Goal: Task Accomplishment & Management: Manage account settings

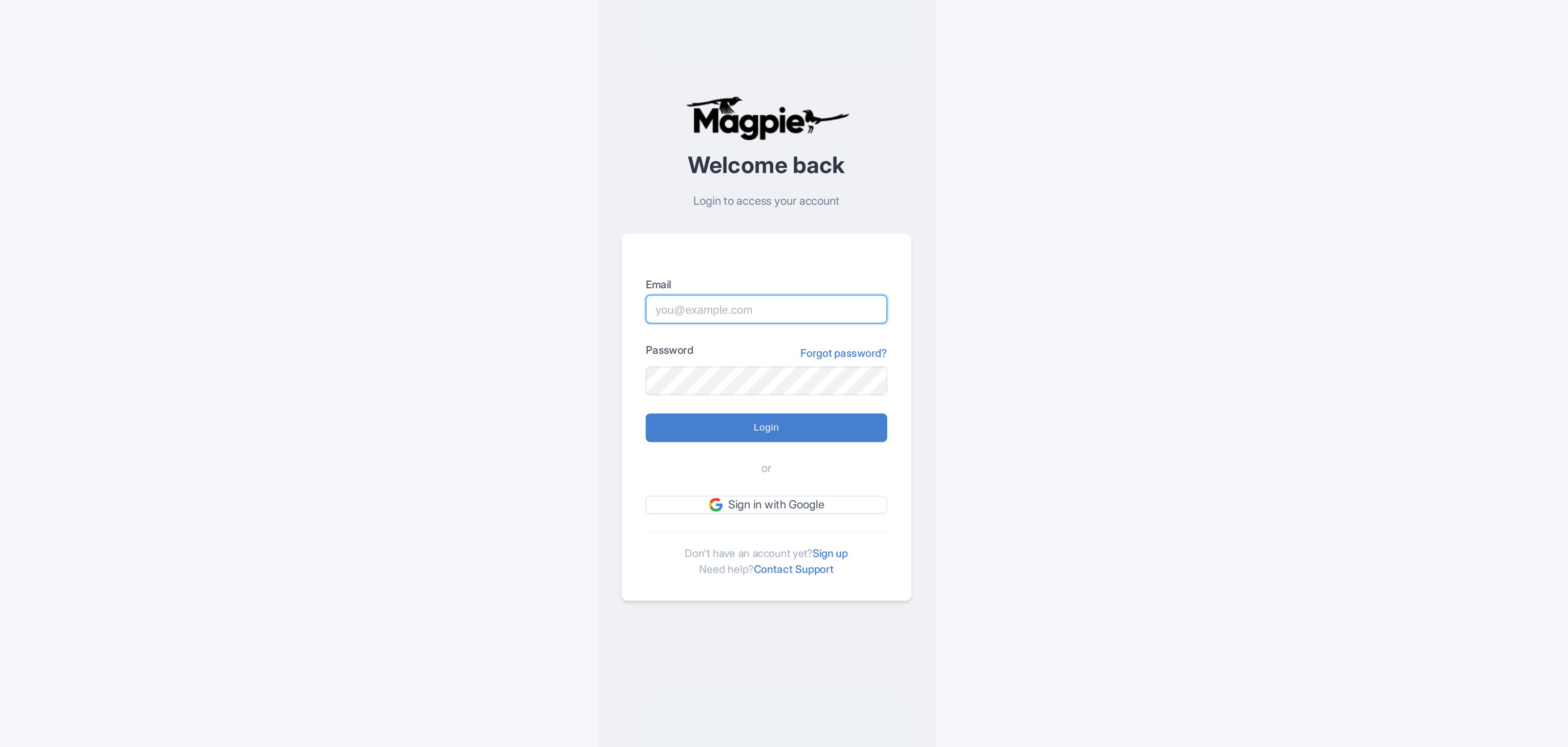
click at [779, 350] on input "Email" at bounding box center [783, 351] width 164 height 19
type input "[EMAIL_ADDRESS][DOMAIN_NAME]"
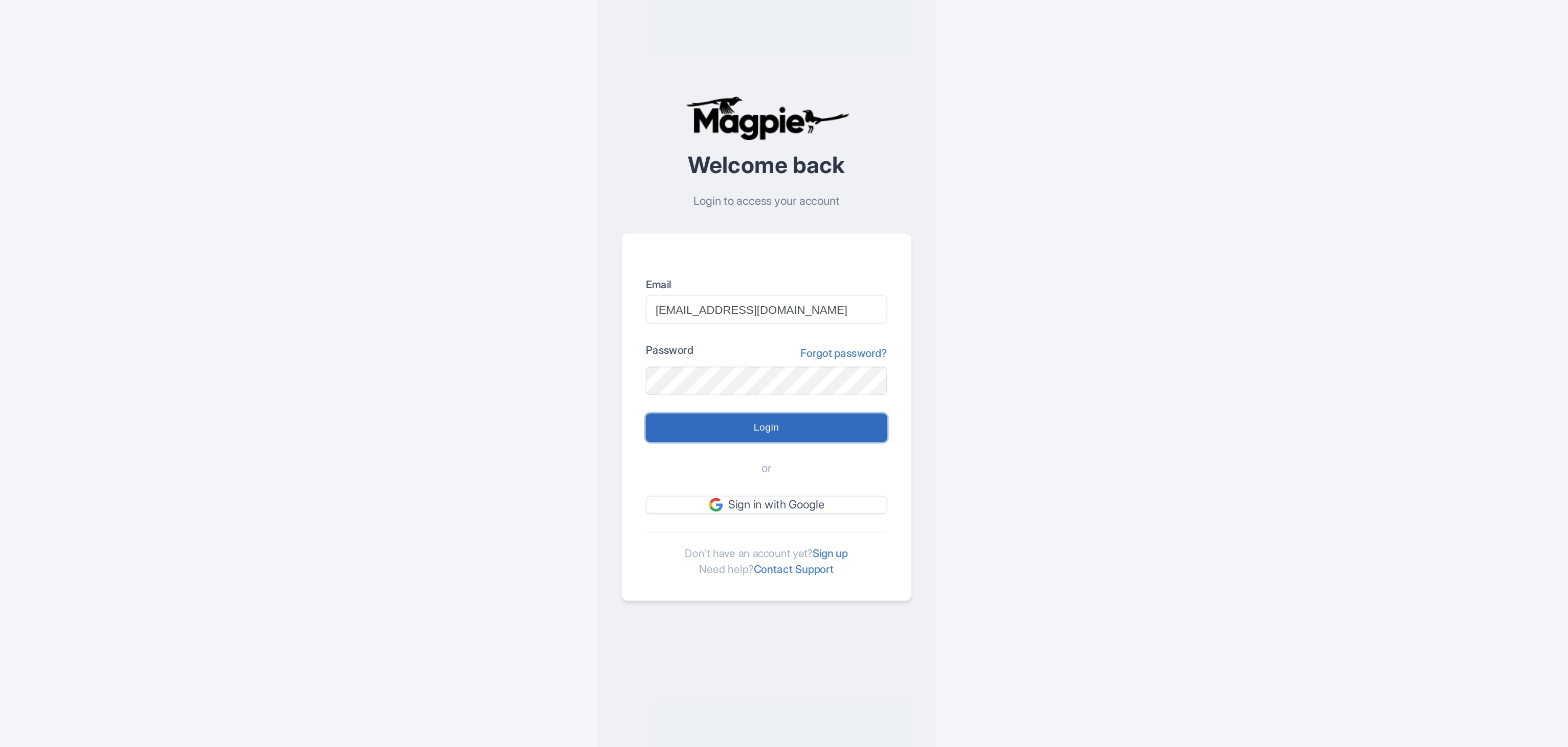
click at [812, 432] on input "Login" at bounding box center [783, 431] width 164 height 19
type input "Logging in..."
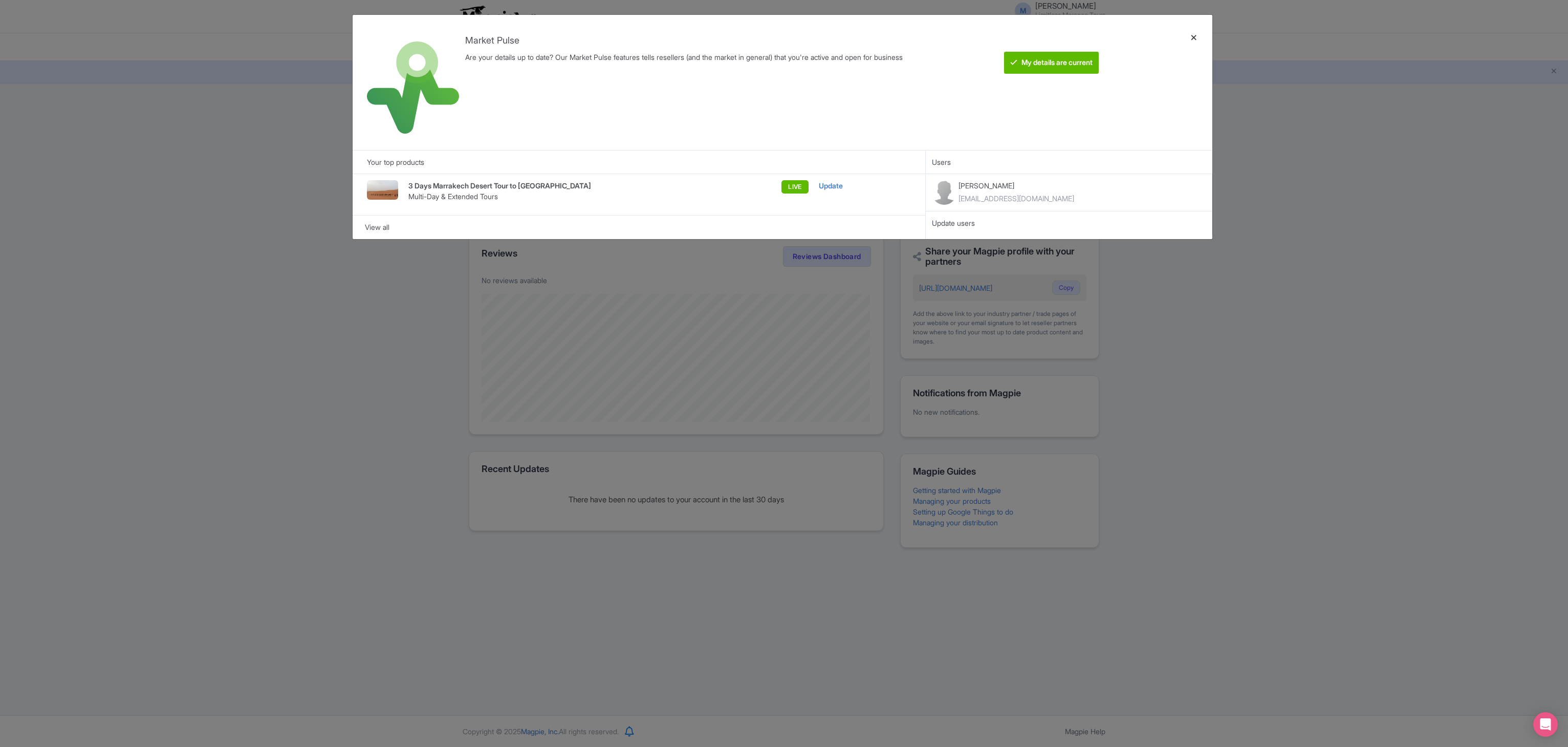
click at [1191, 38] on div at bounding box center [1193, 82] width 25 height 119
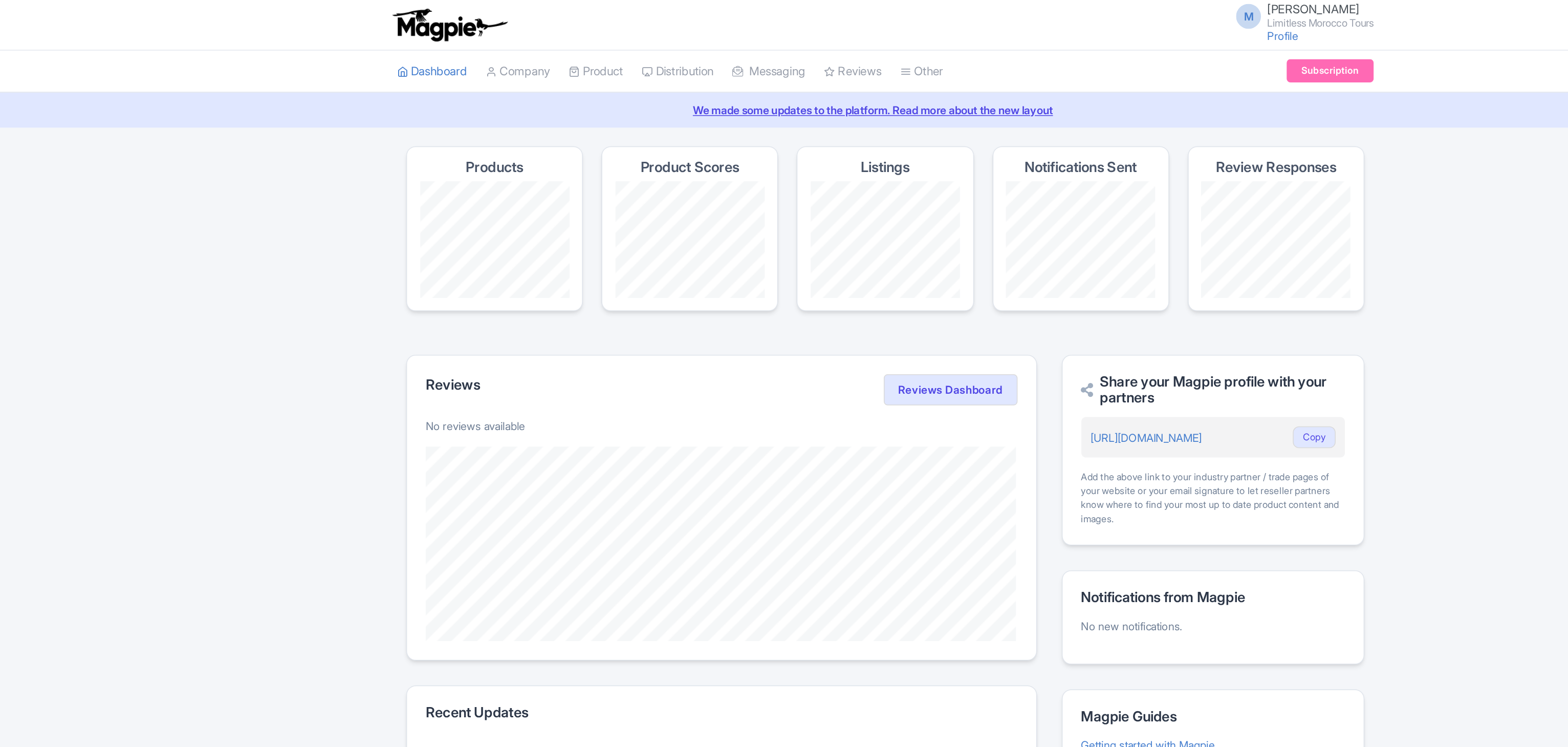
click at [1029, 112] on h4 "Review Responses" at bounding box center [1041, 110] width 79 height 10
click at [974, 136] on section "Products Product Scores Listings Notifications Sent Review Responses" at bounding box center [784, 156] width 630 height 121
click at [1043, 24] on link "Profile" at bounding box center [1045, 24] width 20 height 9
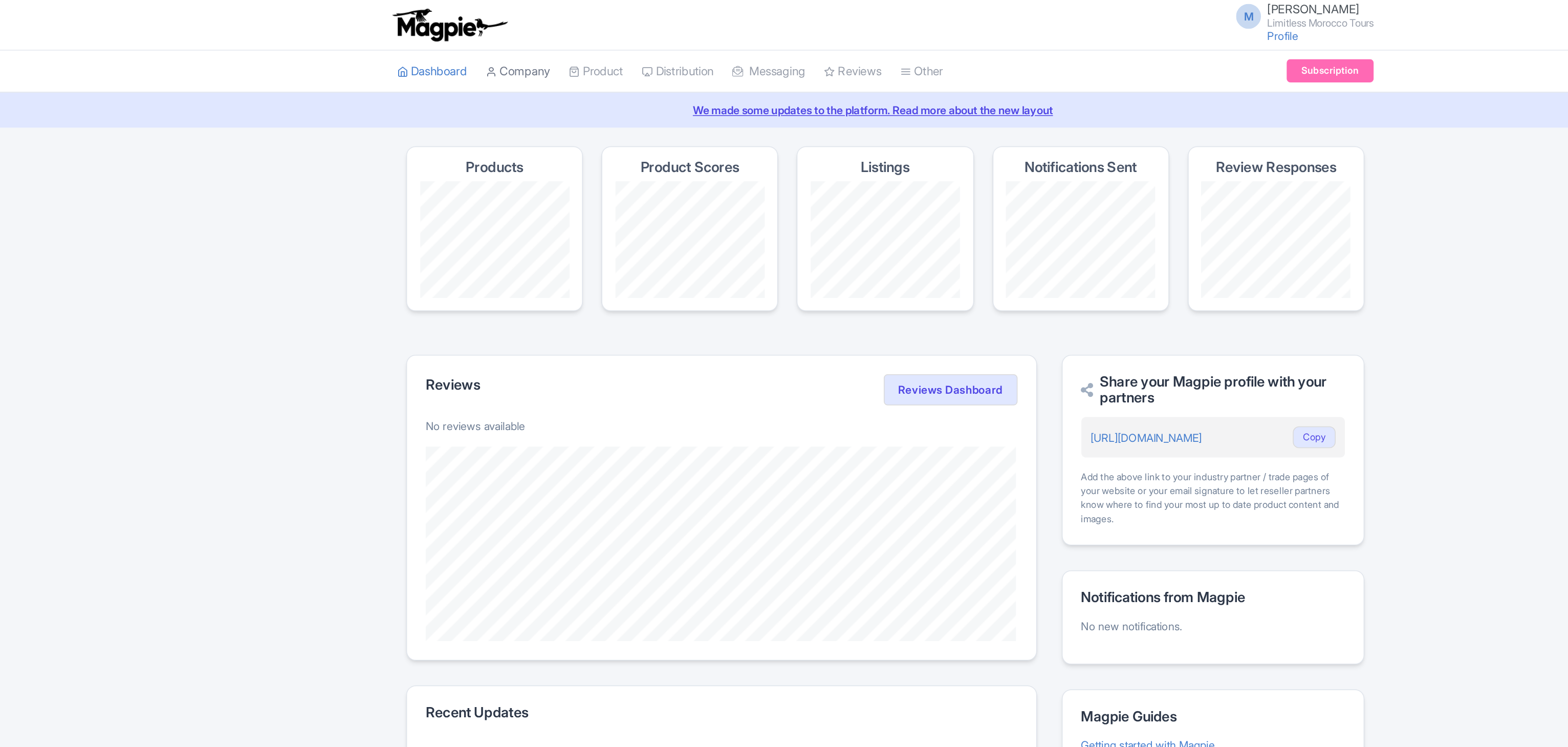
click at [552, 49] on link "Company" at bounding box center [542, 47] width 42 height 28
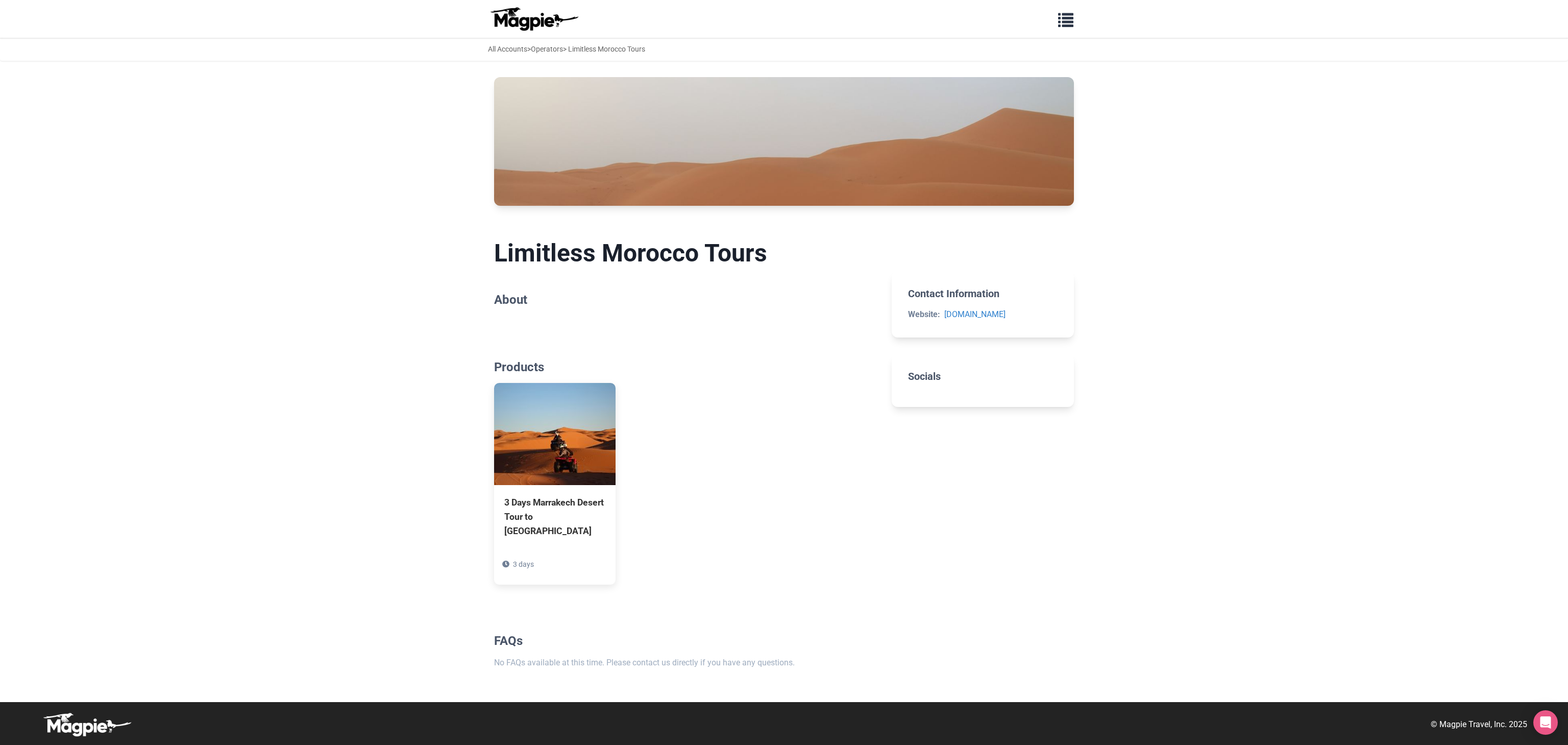
click at [756, 181] on img at bounding box center [784, 141] width 580 height 129
click at [932, 370] on h2 "Socials" at bounding box center [983, 376] width 150 height 12
click at [771, 661] on p "No FAQs available at this time. Please contact us directly if you have any ques…" at bounding box center [685, 663] width 381 height 14
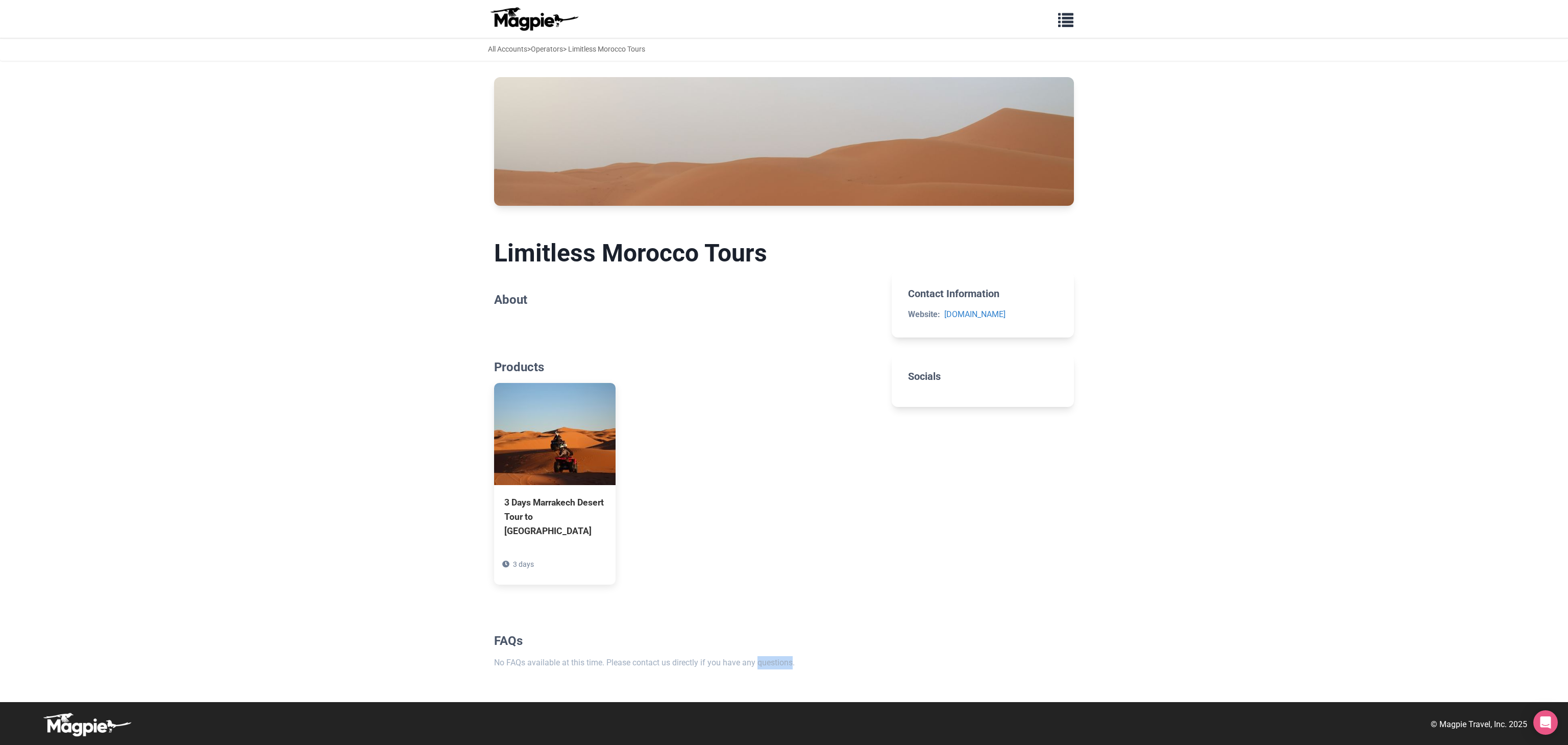
click at [771, 661] on p "No FAQs available at this time. Please contact us directly if you have any ques…" at bounding box center [685, 663] width 381 height 14
click at [1064, 15] on span "button" at bounding box center [1066, 17] width 15 height 16
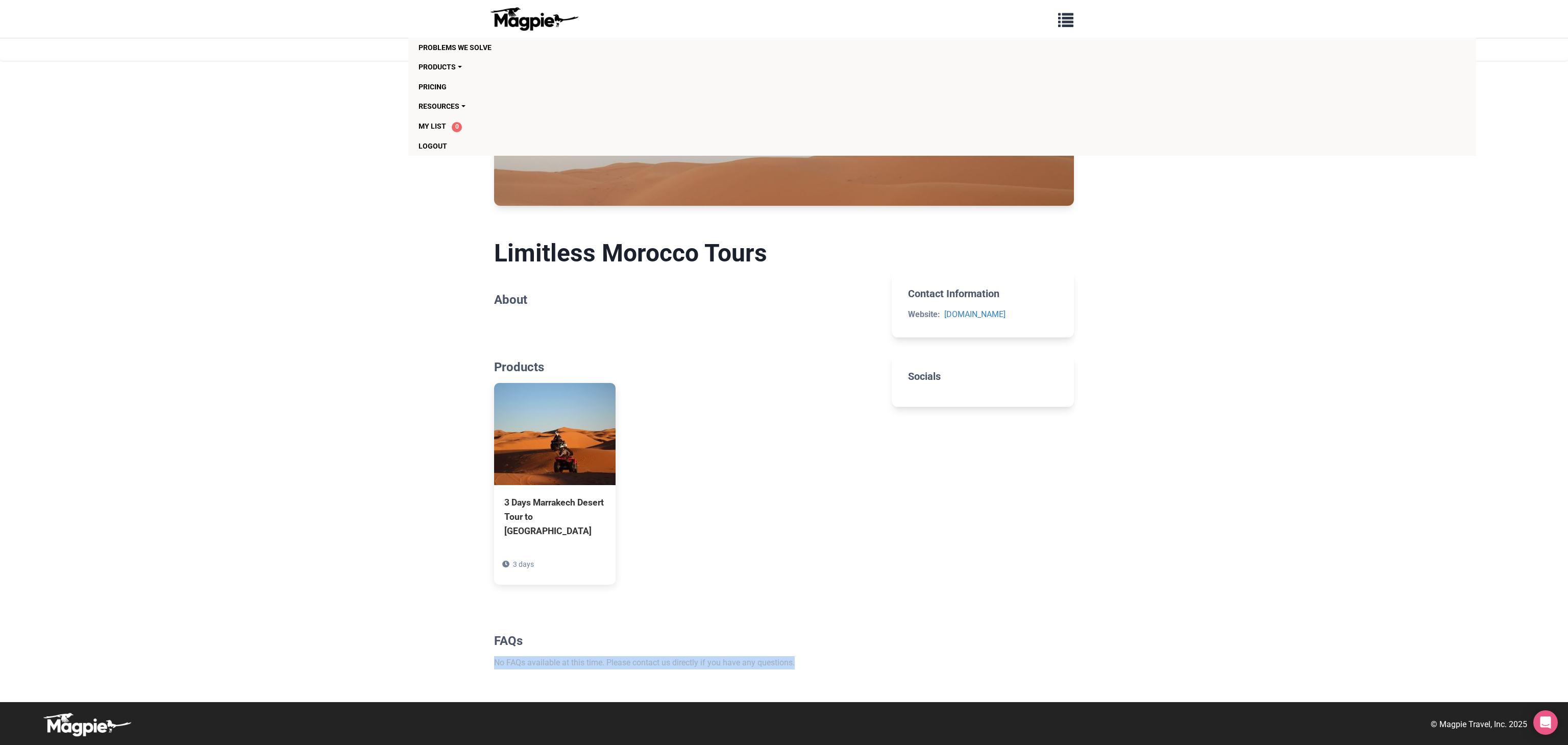
click at [1111, 223] on body "Problems we solve Products Content Management and Distribution Magpie for Resel…" at bounding box center [784, 372] width 1568 height 745
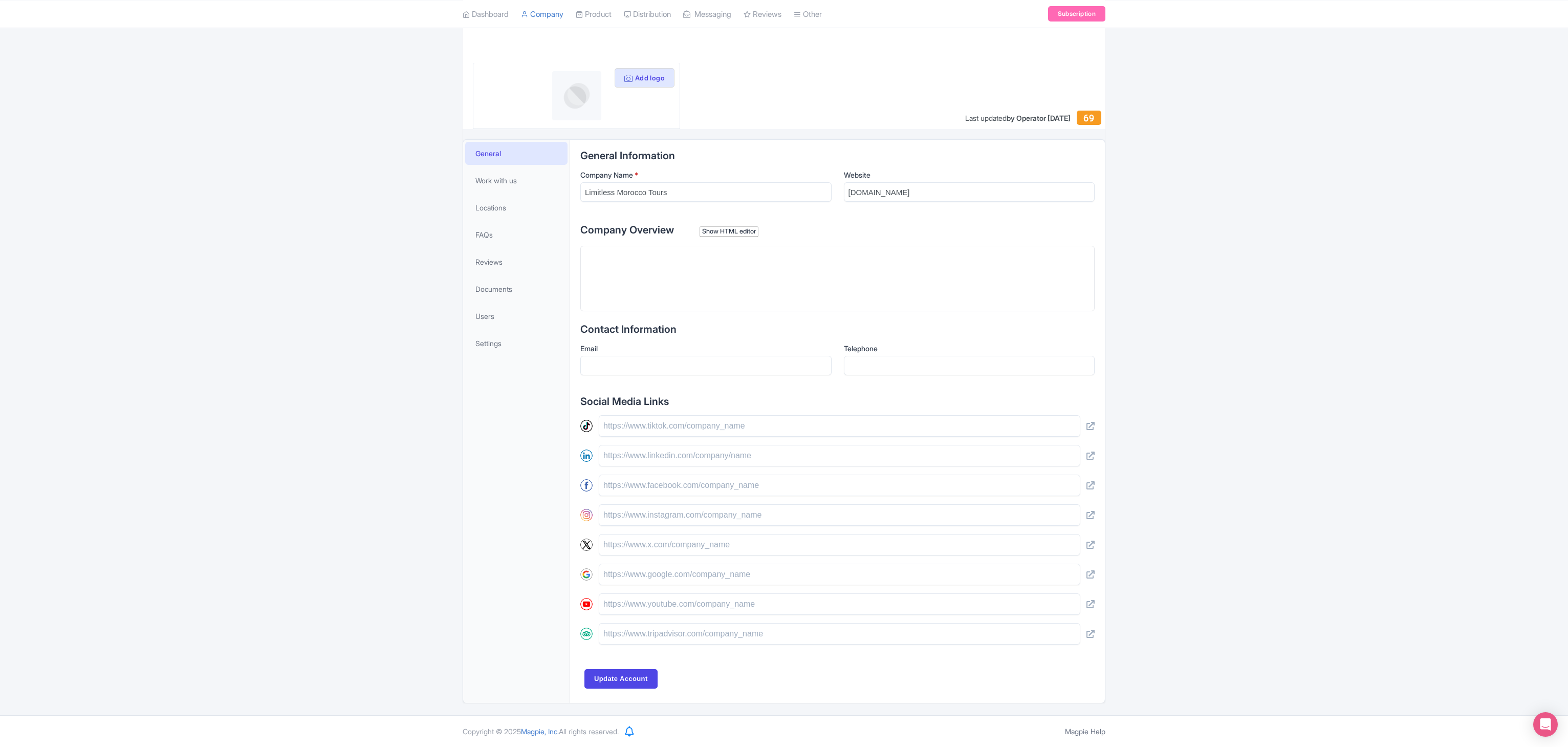
scroll to position [102, 0]
click at [733, 420] on input "text" at bounding box center [839, 426] width 482 height 22
click at [733, 447] on input "text" at bounding box center [839, 456] width 482 height 22
click at [732, 475] on input "text" at bounding box center [839, 486] width 482 height 22
click at [726, 505] on input "text" at bounding box center [839, 516] width 482 height 22
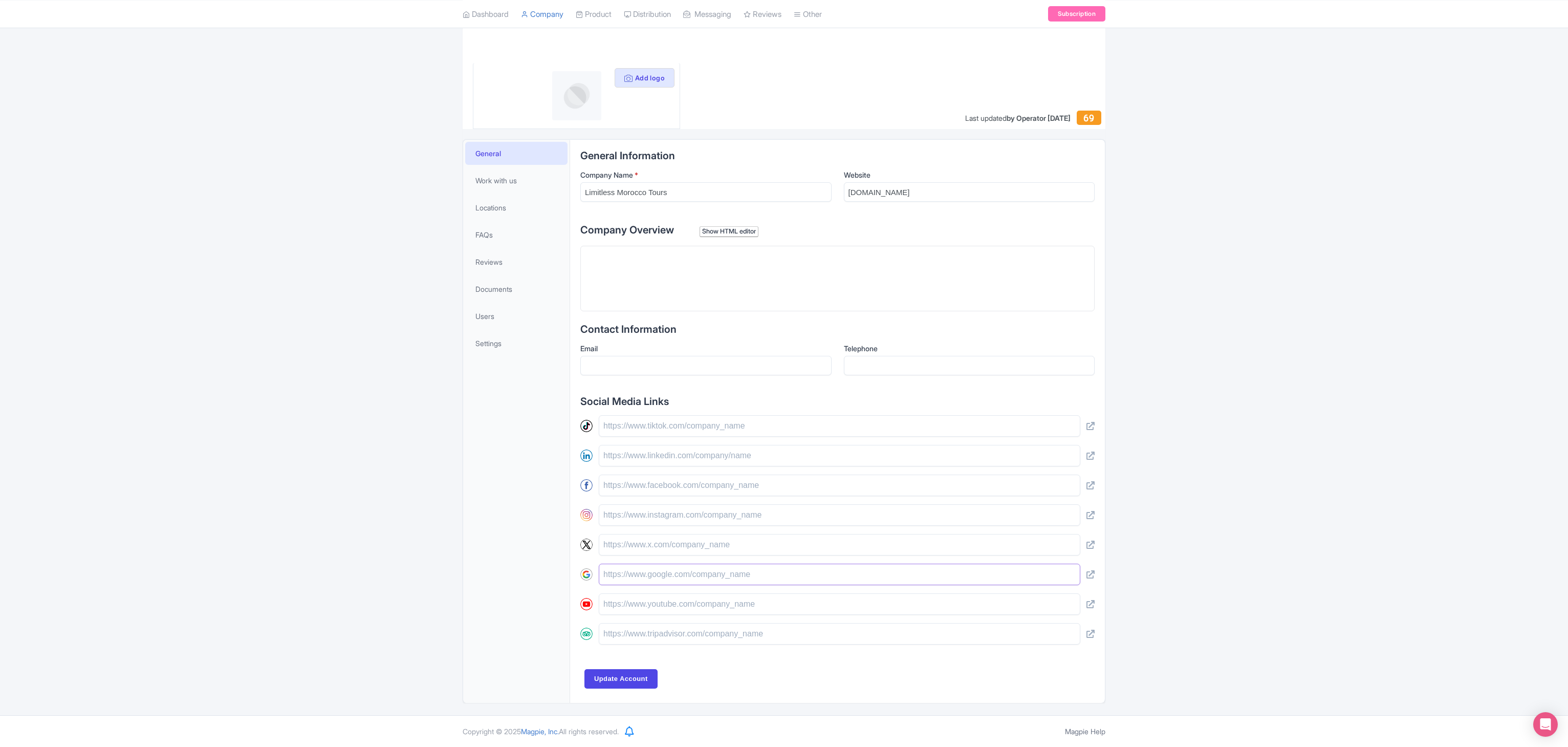
click at [719, 576] on input "text" at bounding box center [839, 575] width 482 height 22
click at [726, 632] on input "text" at bounding box center [839, 635] width 482 height 22
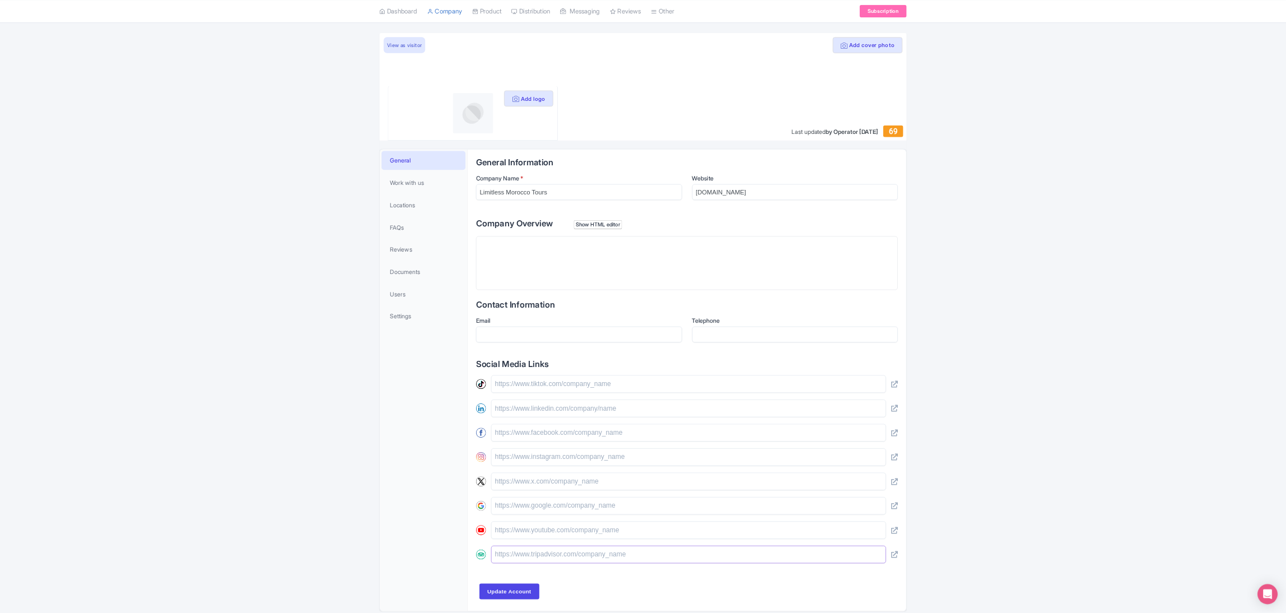
scroll to position [0, 0]
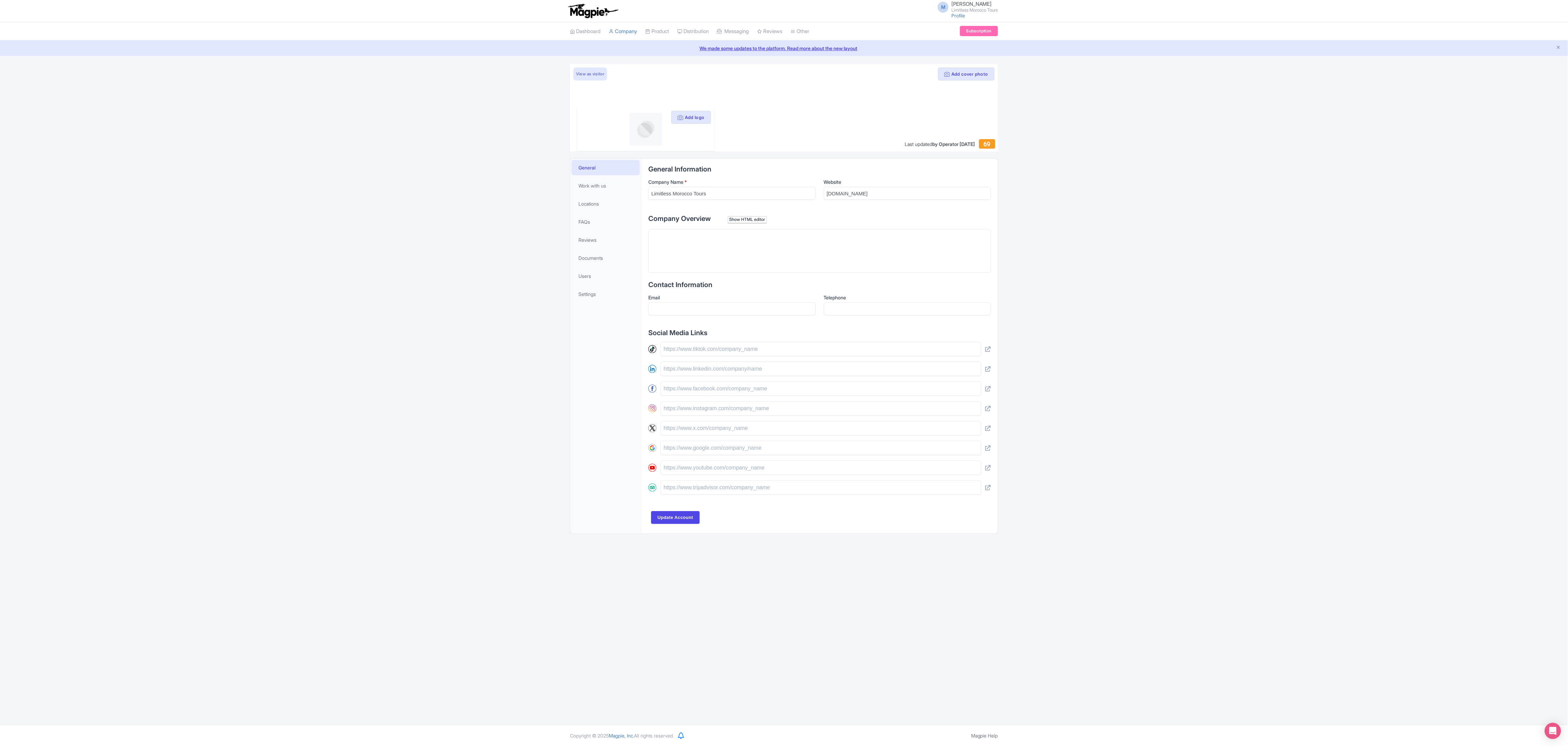
drag, startPoint x: 1000, startPoint y: 1, endPoint x: 1150, endPoint y: 438, distance: 462.0
click at [1044, 438] on div "Add cover photo View as visitor Add logo Last updated by Operator Aug 14, 2025 …" at bounding box center [784, 298] width 1568 height 470
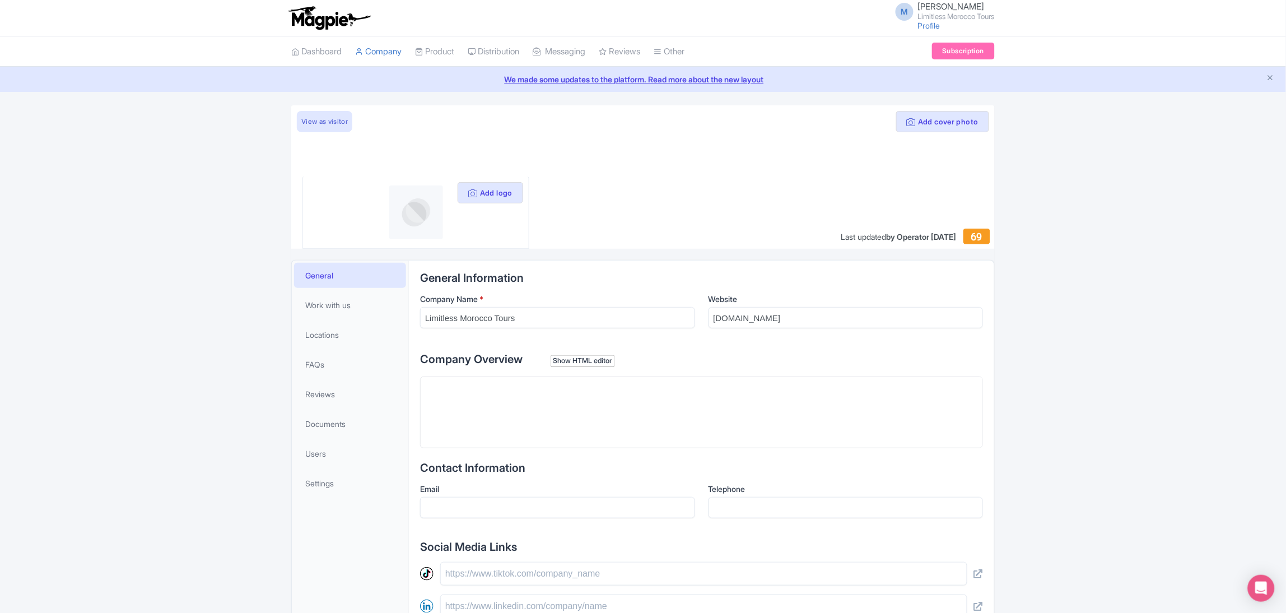
drag, startPoint x: 2306, startPoint y: 41, endPoint x: 271, endPoint y: 319, distance: 2053.8
click at [271, 319] on div "Add cover photo View as visitor Add logo Last updated by Operator Aug 14, 2025 …" at bounding box center [643, 490] width 1286 height 771
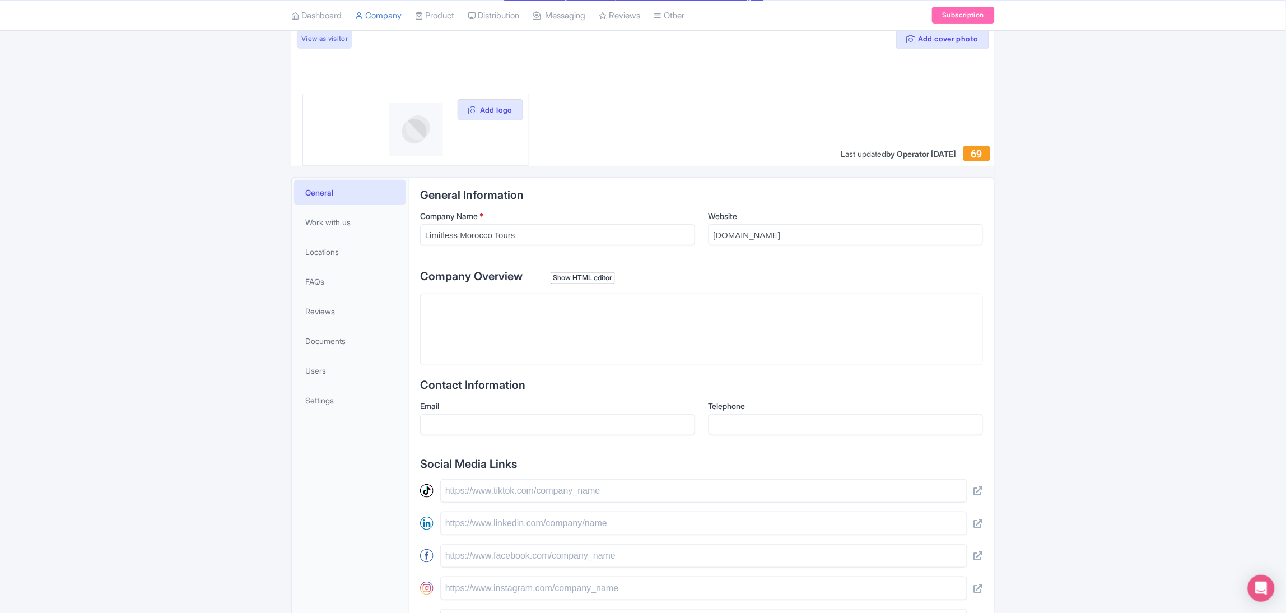
scroll to position [150, 0]
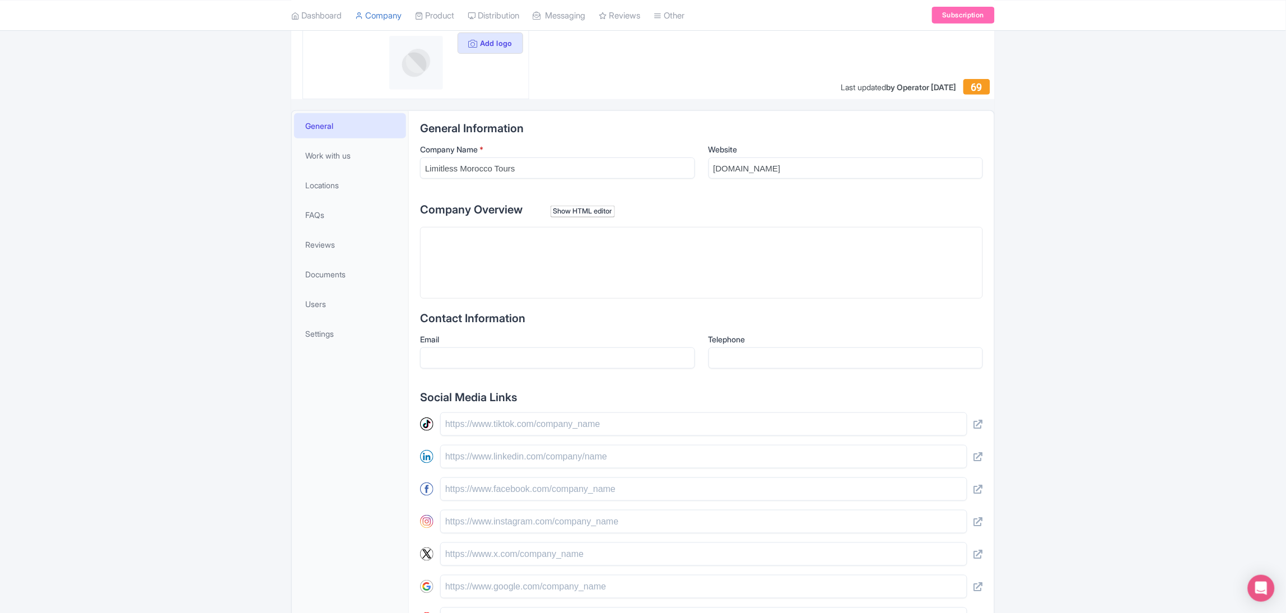
click at [654, 255] on trix-editor at bounding box center [701, 263] width 563 height 72
type trix-editor "<div>h</div>"
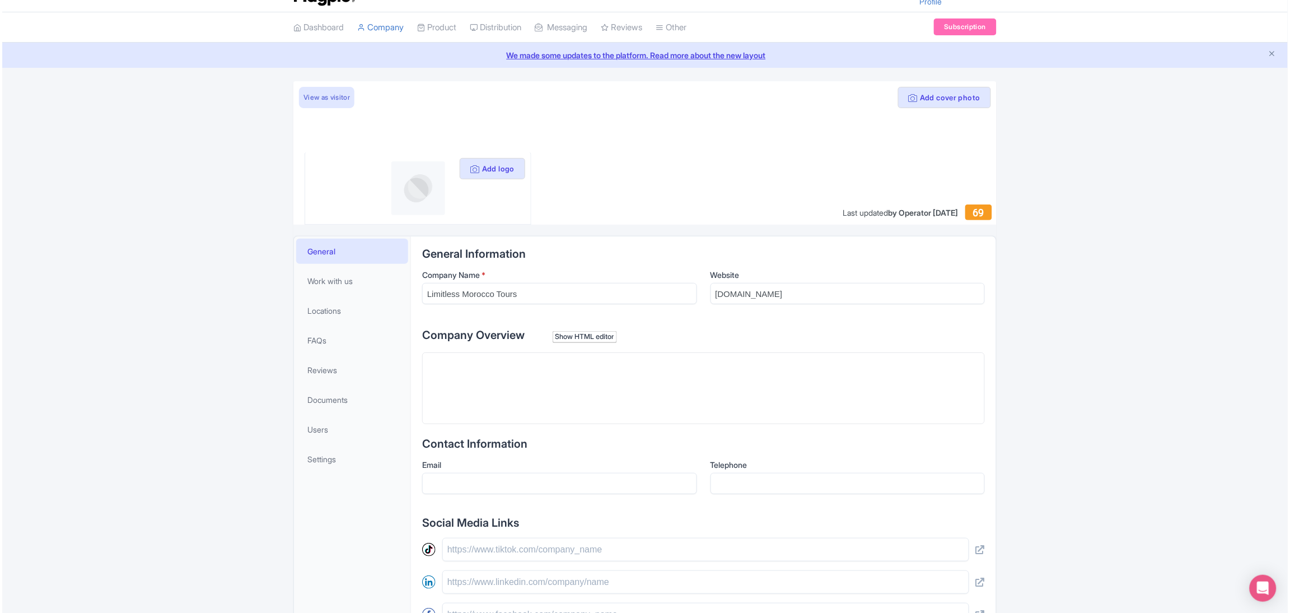
scroll to position [23, 0]
click at [505, 166] on button "Add logo" at bounding box center [491, 169] width 66 height 21
click at [475, 171] on button "Add logo" at bounding box center [491, 169] width 66 height 21
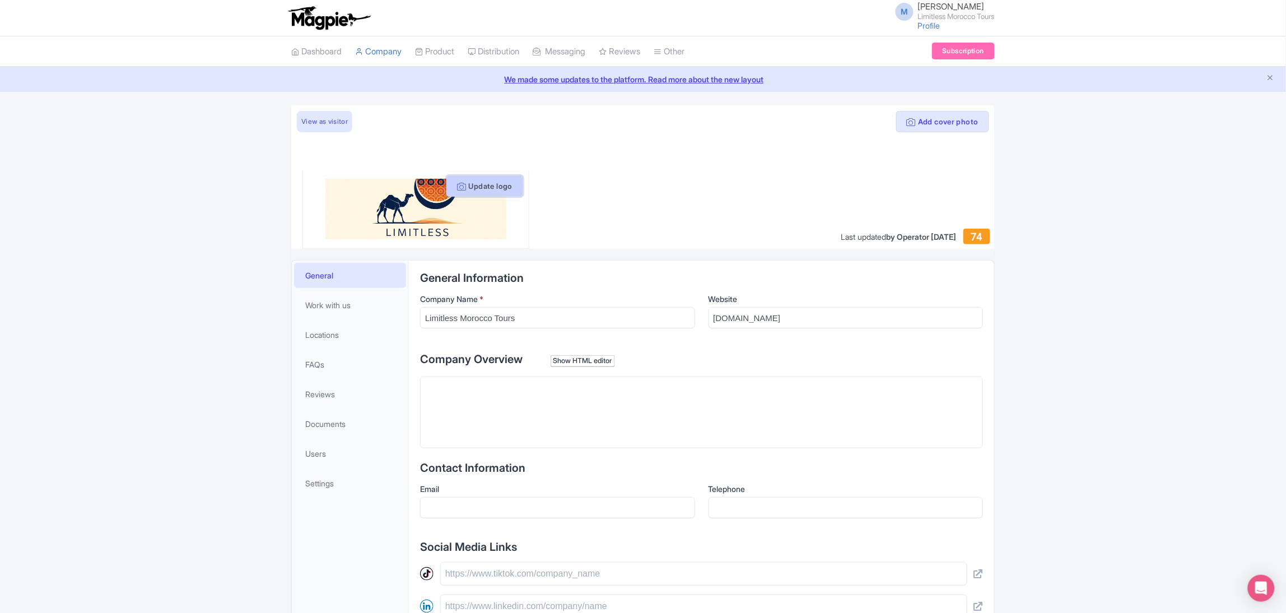
click at [478, 186] on button "Update logo" at bounding box center [484, 185] width 77 height 21
click at [431, 231] on img at bounding box center [415, 209] width 180 height 60
click at [372, 199] on img at bounding box center [415, 209] width 180 height 60
click at [424, 215] on img at bounding box center [415, 209] width 180 height 60
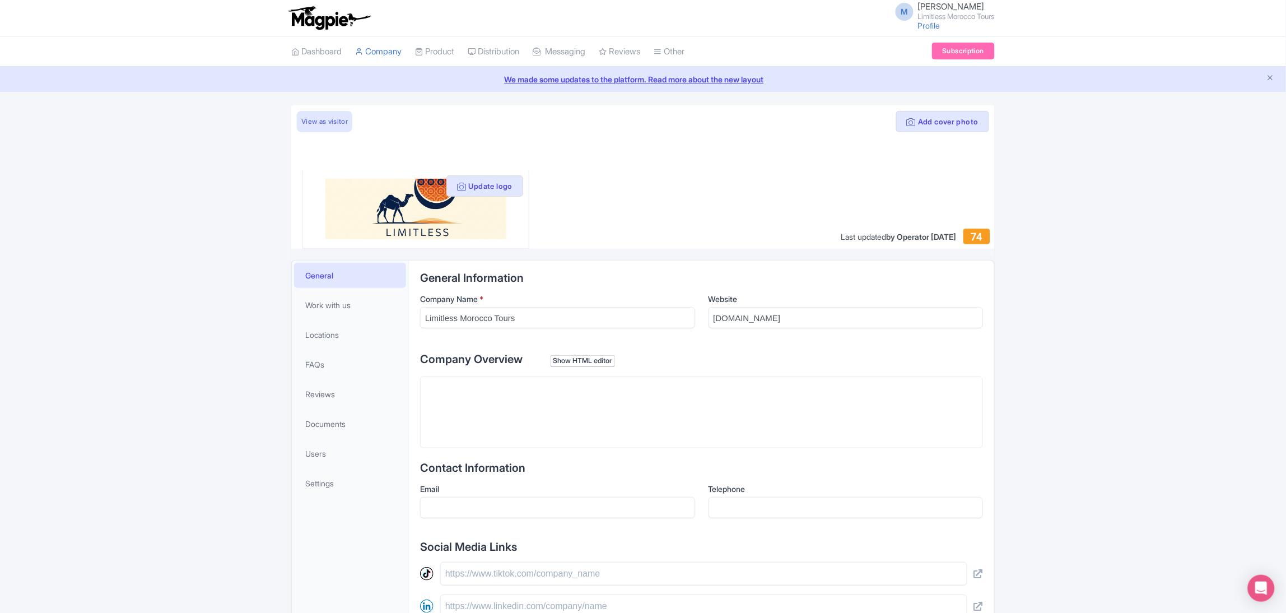
click at [456, 217] on img at bounding box center [415, 209] width 180 height 60
click at [959, 119] on button "Add cover photo" at bounding box center [942, 121] width 93 height 21
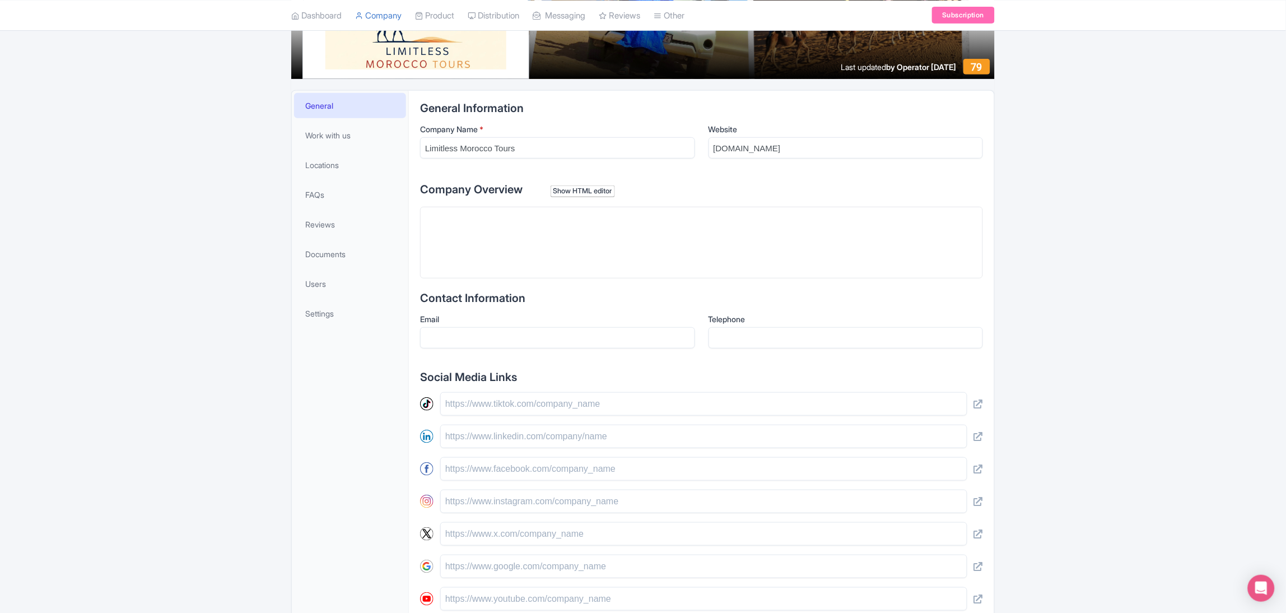
scroll to position [170, 0]
click at [487, 242] on trix-editor at bounding box center [701, 242] width 563 height 72
paste trix-editor "<div><strong>Limitless Morocco Tours</strong> creates unforgettable travel expe…"
type trix-editor "<div><strong>Limitless Morocco Tours</strong> creates unforgettable travel expe…"
click at [515, 335] on input "Email" at bounding box center [557, 336] width 275 height 21
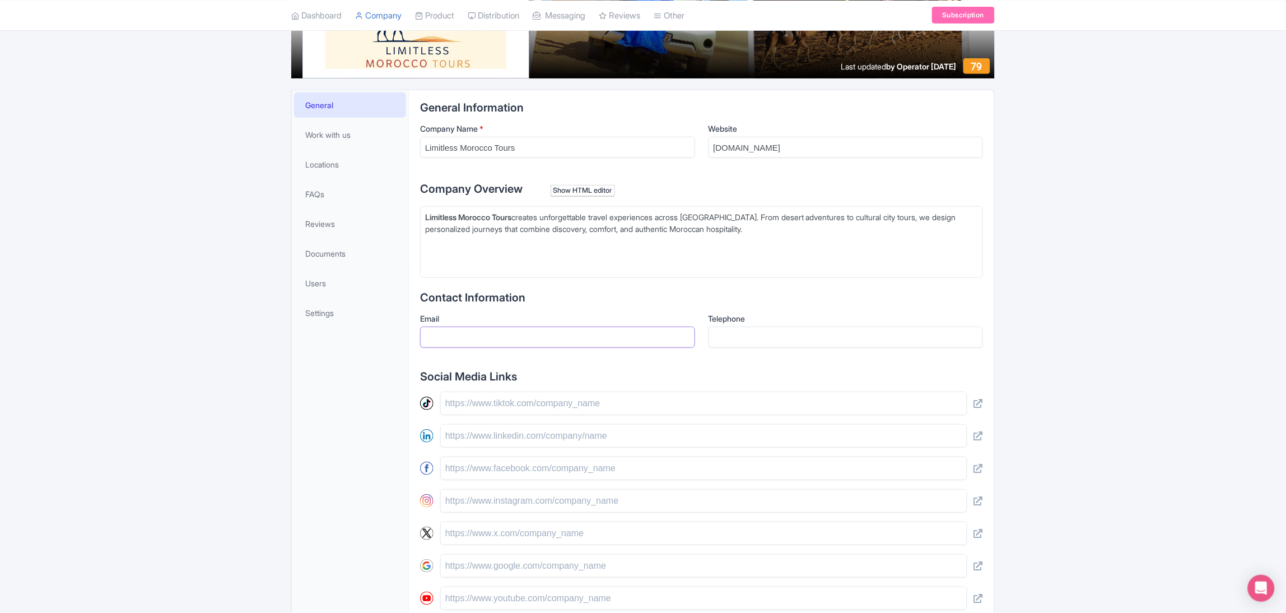
click at [515, 335] on input "Email" at bounding box center [557, 336] width 275 height 21
click at [490, 338] on input "Email" at bounding box center [557, 336] width 275 height 21
paste input "mailto:[EMAIL_ADDRESS][DOMAIN_NAME]"
type input "mailto:contact@limitlessmoroccotours.com"
click at [752, 340] on input "Telephone" at bounding box center [845, 336] width 275 height 21
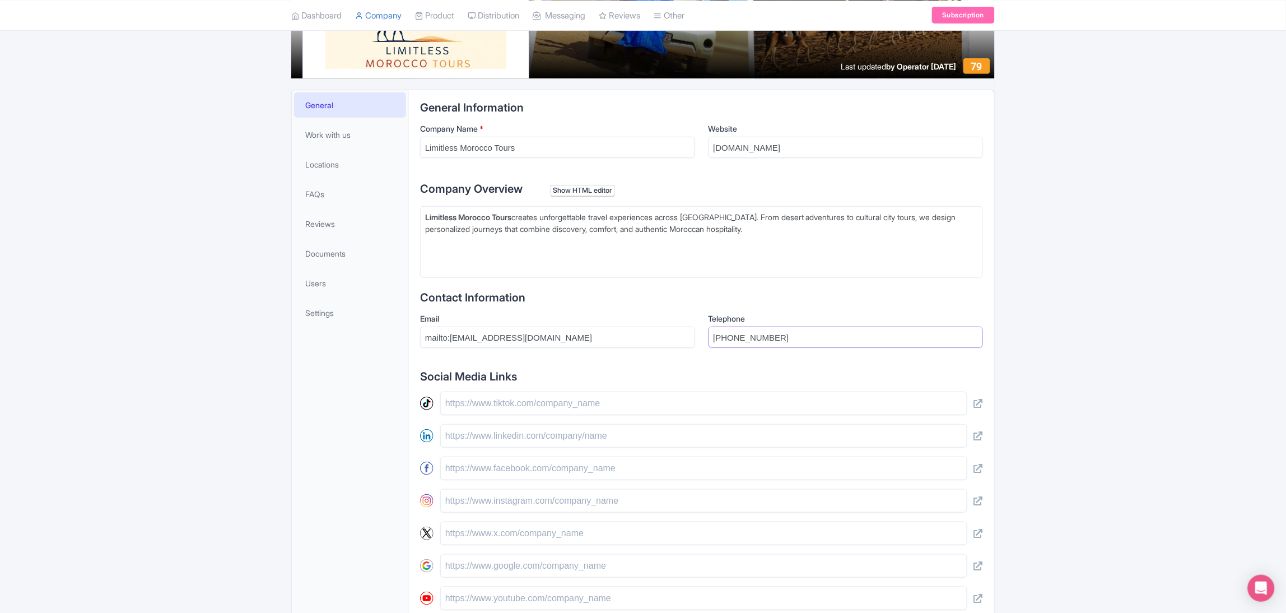
scroll to position [314, 0]
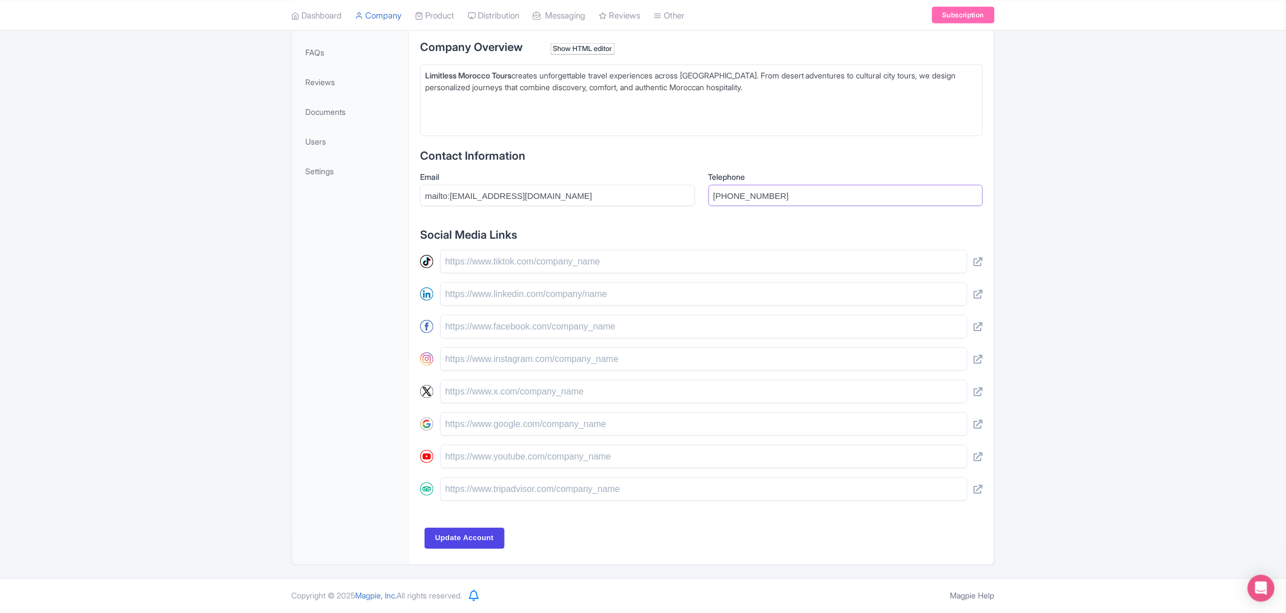
type input "[PHONE_NUMBER]"
click at [497, 258] on input "text" at bounding box center [703, 262] width 527 height 24
paste input "[URL][DOMAIN_NAME]"
type input "[URL][DOMAIN_NAME]"
click at [599, 300] on input "text" at bounding box center [703, 294] width 527 height 24
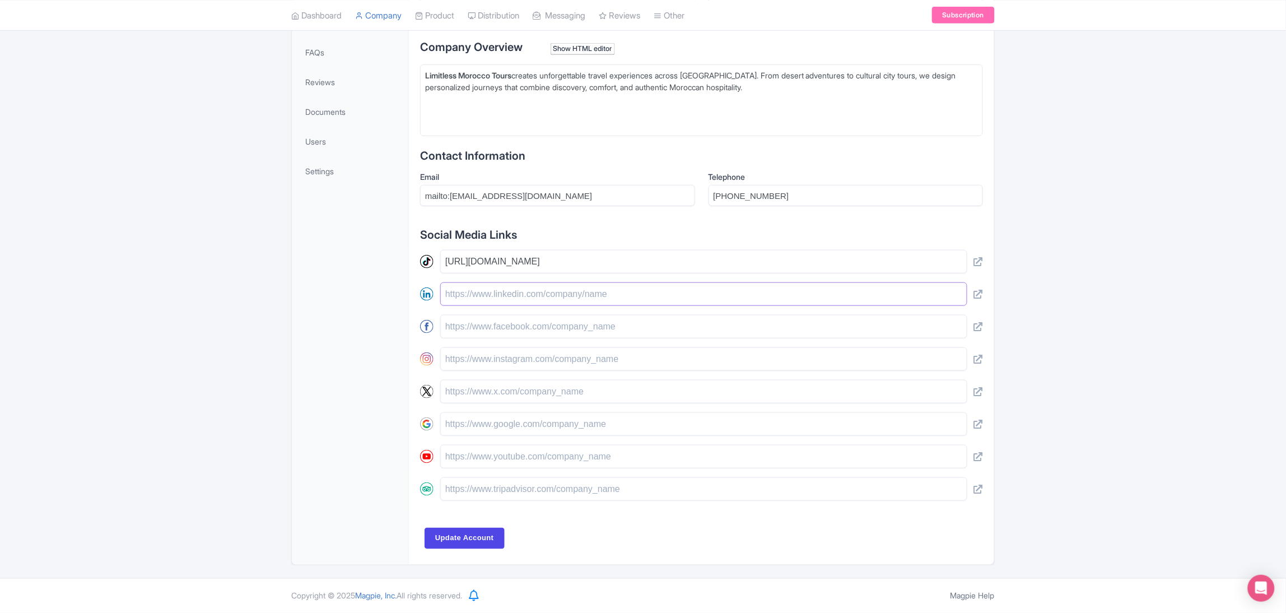
paste input "[URL][DOMAIN_NAME]"
type input "[URL][DOMAIN_NAME]"
click at [592, 325] on input "text" at bounding box center [703, 327] width 527 height 24
click at [586, 363] on input "text" at bounding box center [703, 359] width 527 height 24
paste input "[URL][DOMAIN_NAME]"
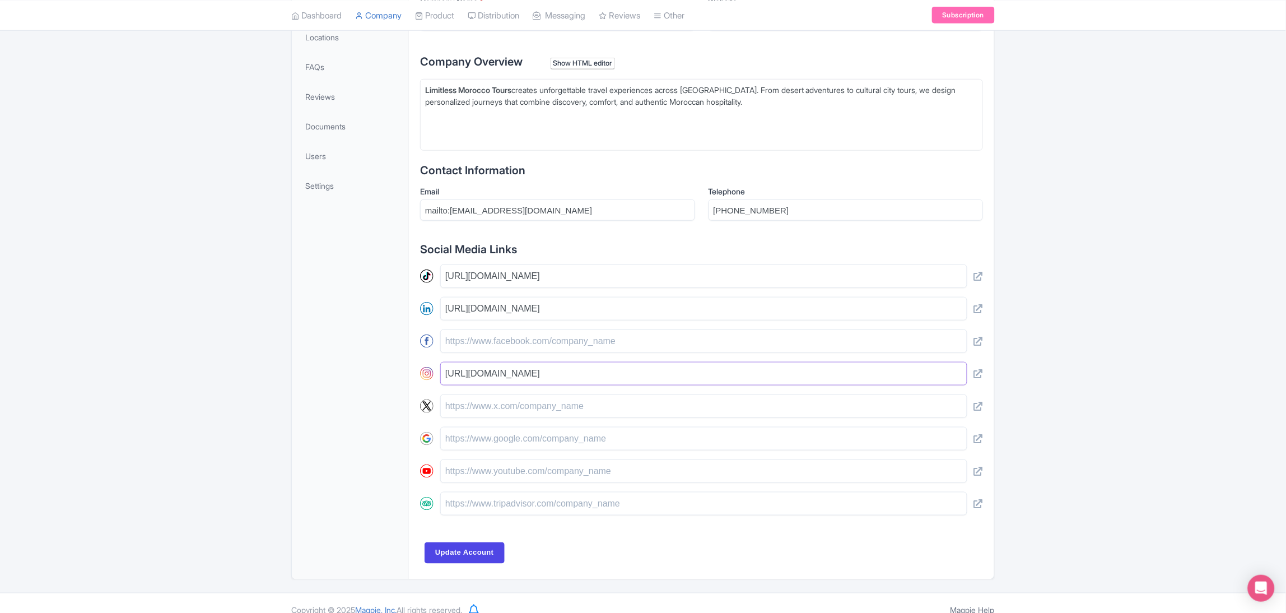
scroll to position [297, 0]
type input "[URL][DOMAIN_NAME]"
click at [518, 437] on input "text" at bounding box center [703, 439] width 527 height 24
paste input "[URL][DOMAIN_NAME]"
type input "[URL][DOMAIN_NAME]"
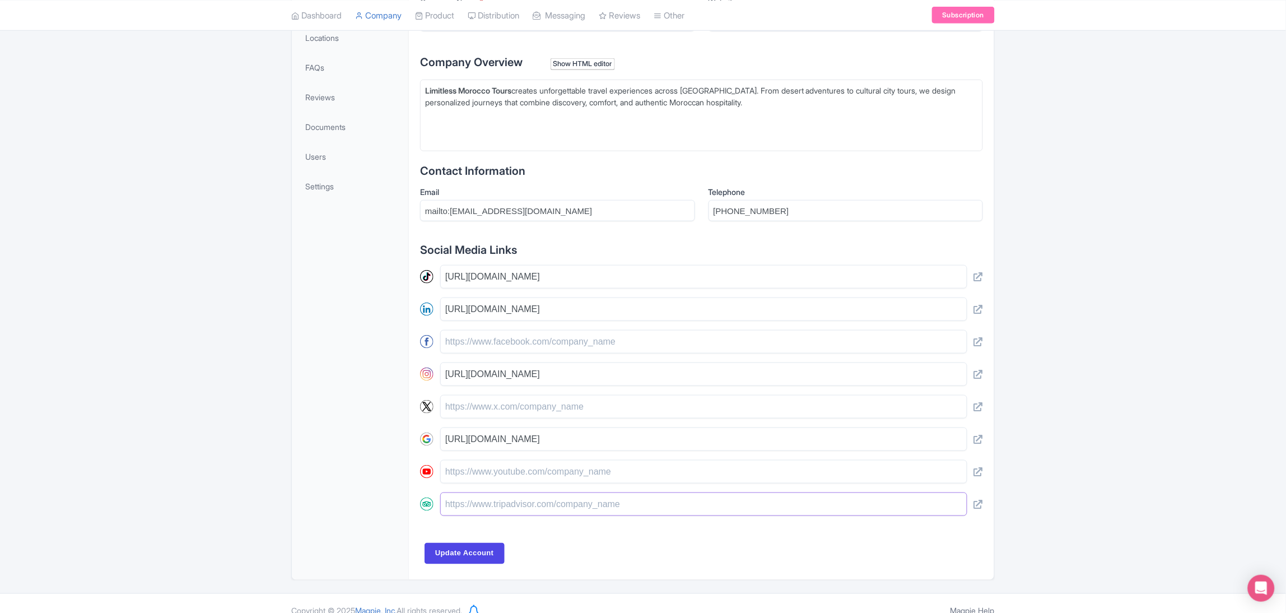
click at [552, 514] on input "text" at bounding box center [703, 504] width 527 height 24
paste input "[URL][DOMAIN_NAME]"
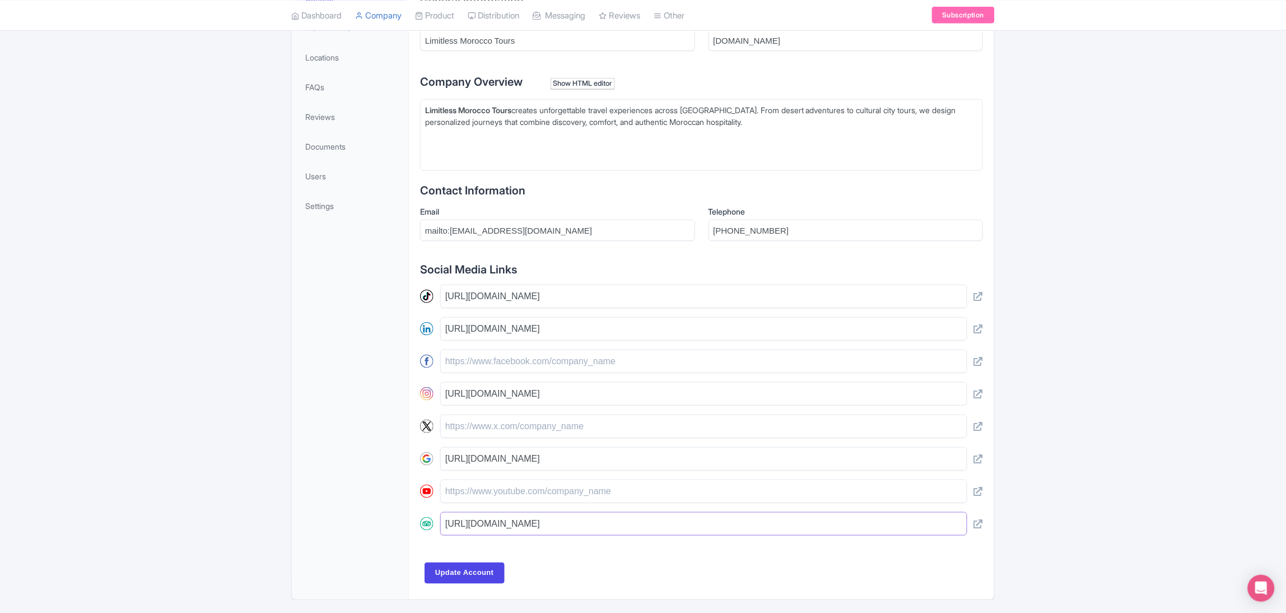
scroll to position [277, 0]
type input "https://www.tripadvisor.fr/Attraction_Review-g304017-d33115204-Reviews-Limitles…"
click at [485, 582] on input "Update Account" at bounding box center [464, 573] width 80 height 21
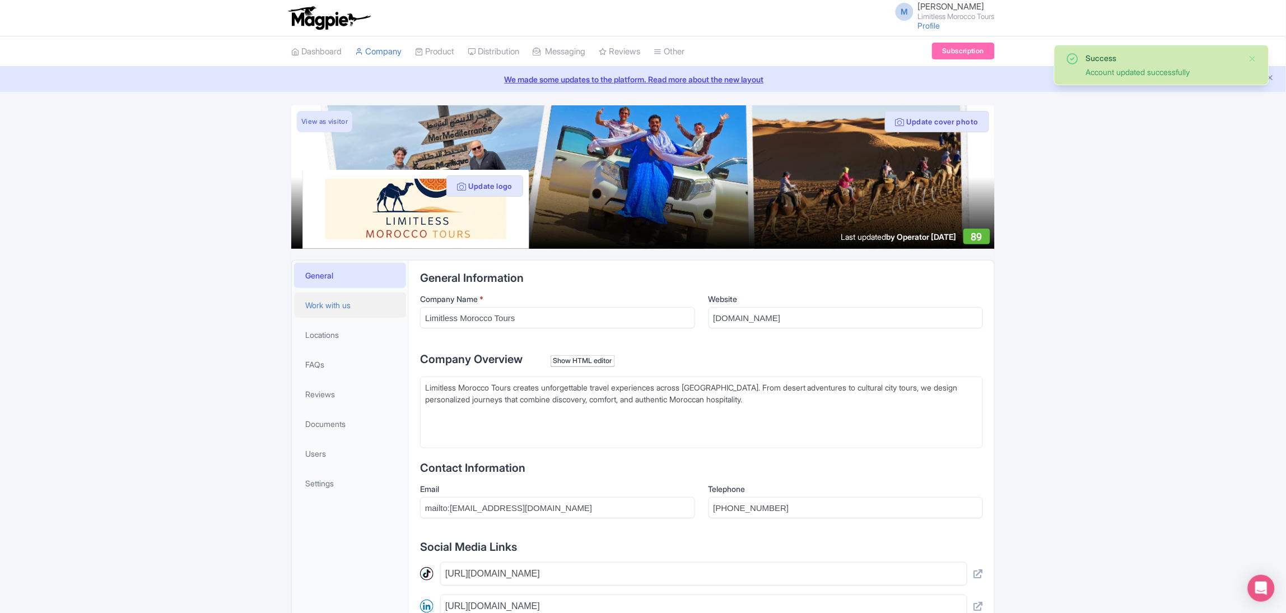
click at [328, 301] on span "Work with us" at bounding box center [327, 305] width 45 height 12
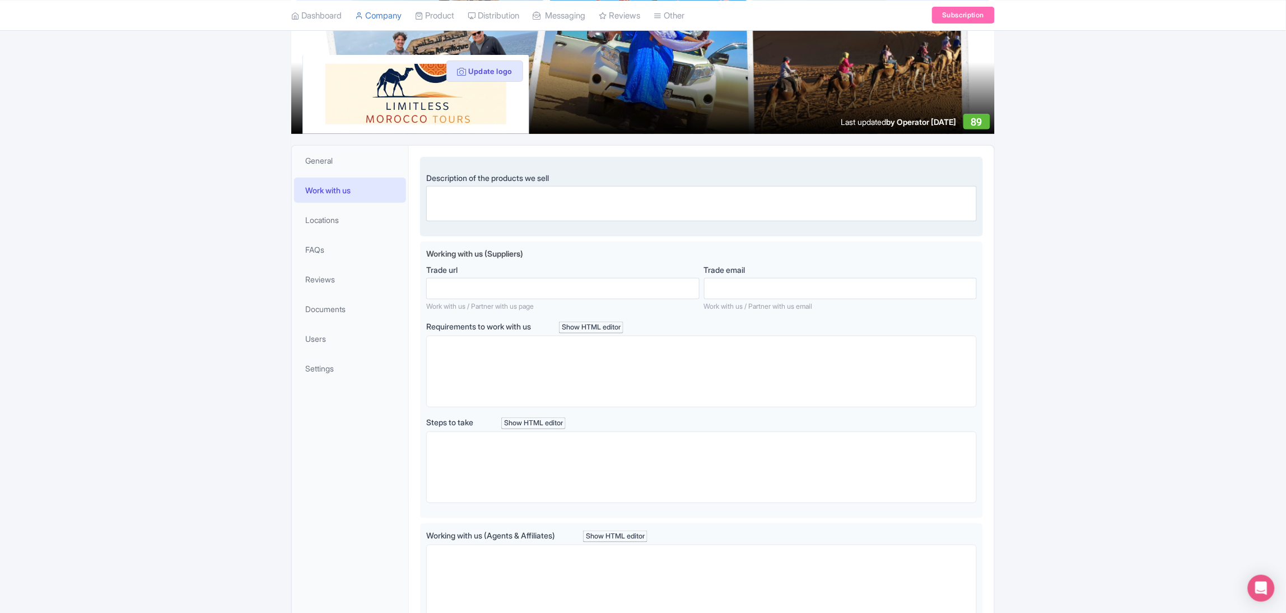
scroll to position [113, 0]
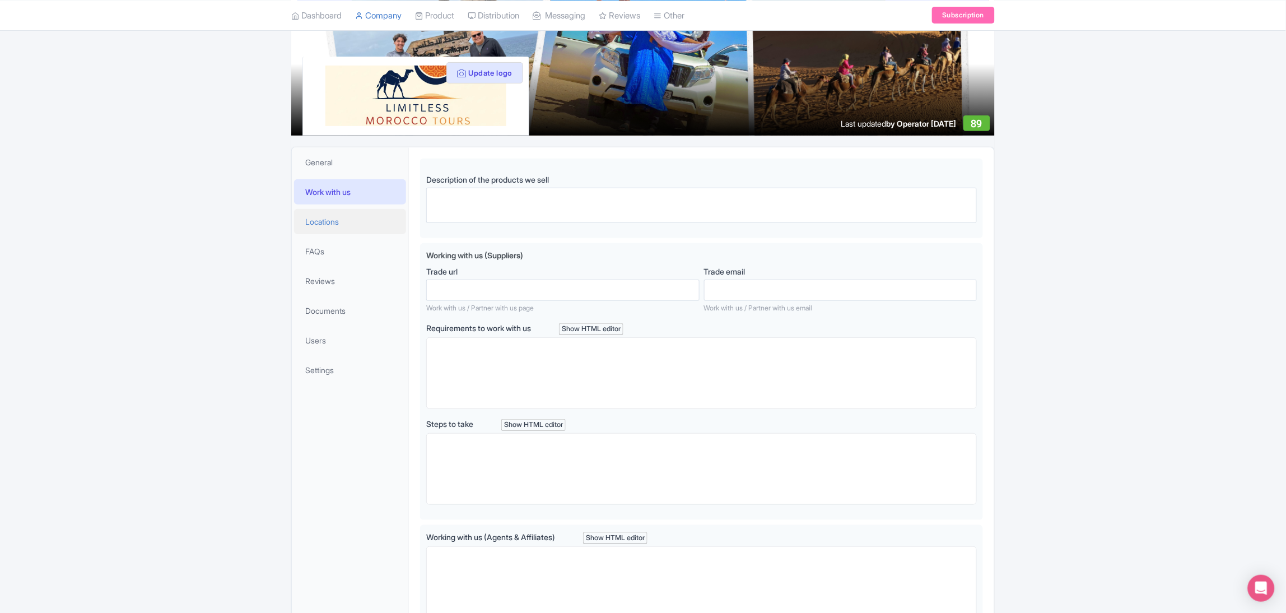
click at [333, 223] on span "Locations" at bounding box center [322, 222] width 34 height 12
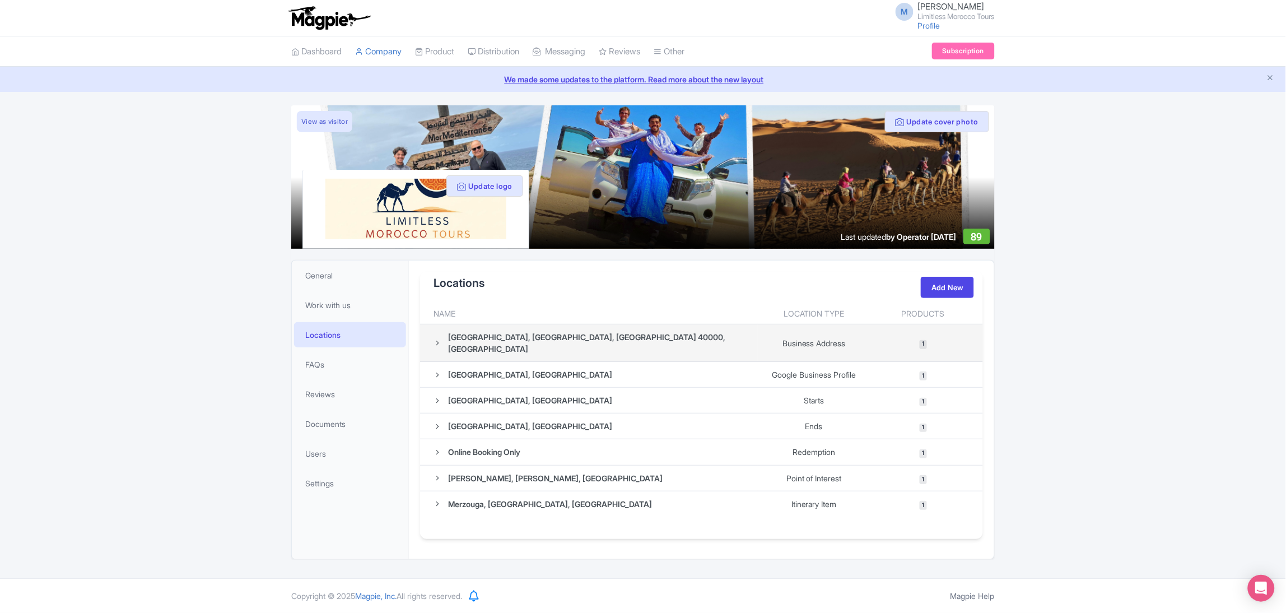
click at [859, 349] on td "Business Address" at bounding box center [814, 343] width 113 height 38
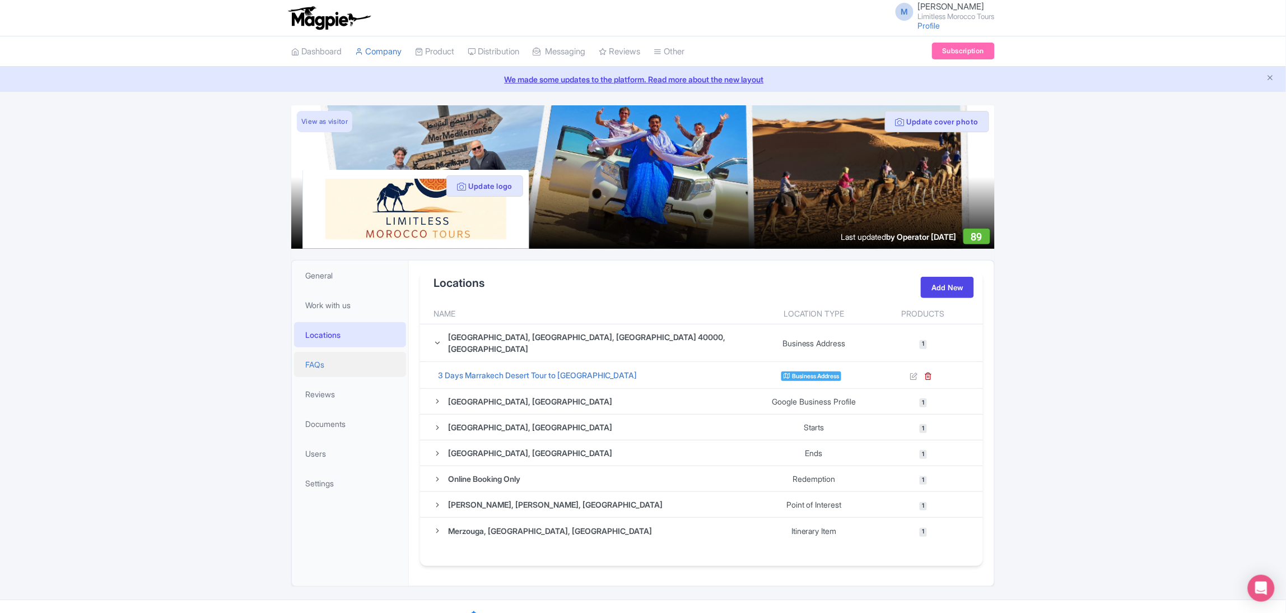
click at [357, 367] on link "FAQs" at bounding box center [350, 364] width 112 height 25
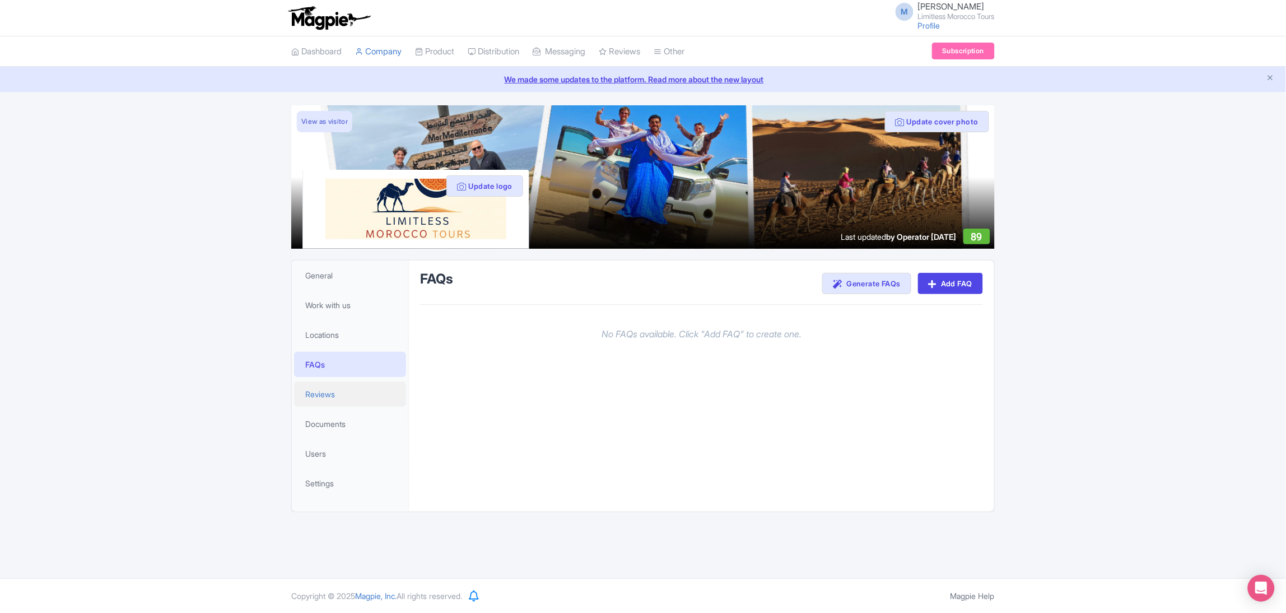
click at [351, 398] on link "Reviews" at bounding box center [350, 393] width 112 height 25
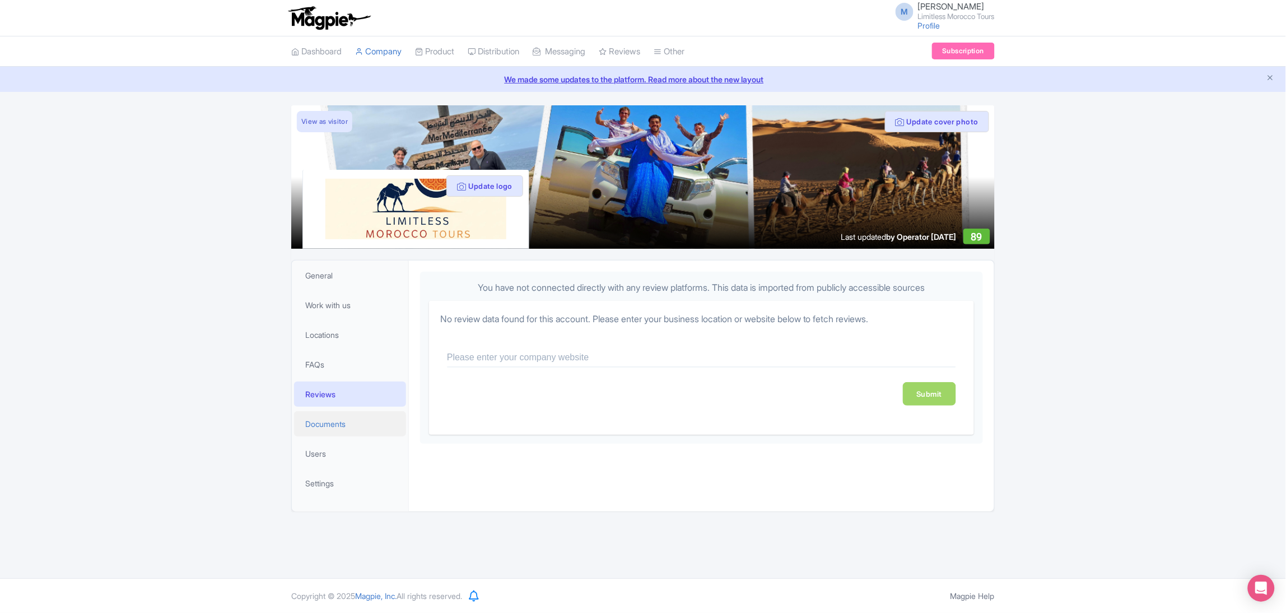
click at [338, 421] on span "Documents" at bounding box center [325, 424] width 40 height 12
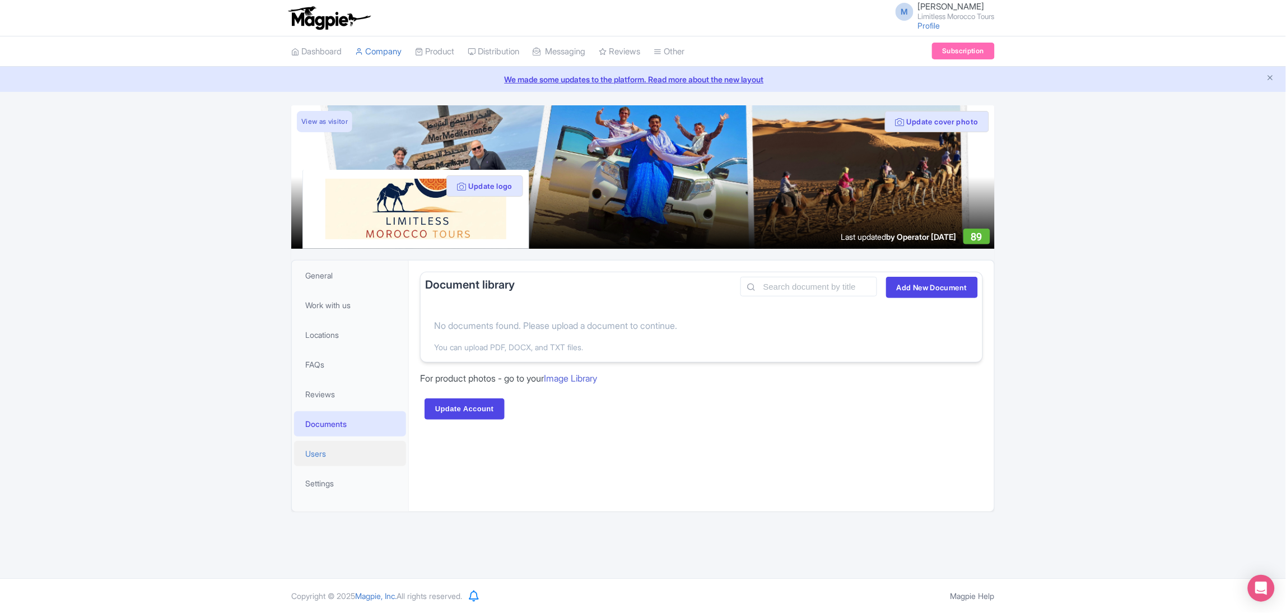
click at [339, 450] on link "Users" at bounding box center [350, 453] width 112 height 25
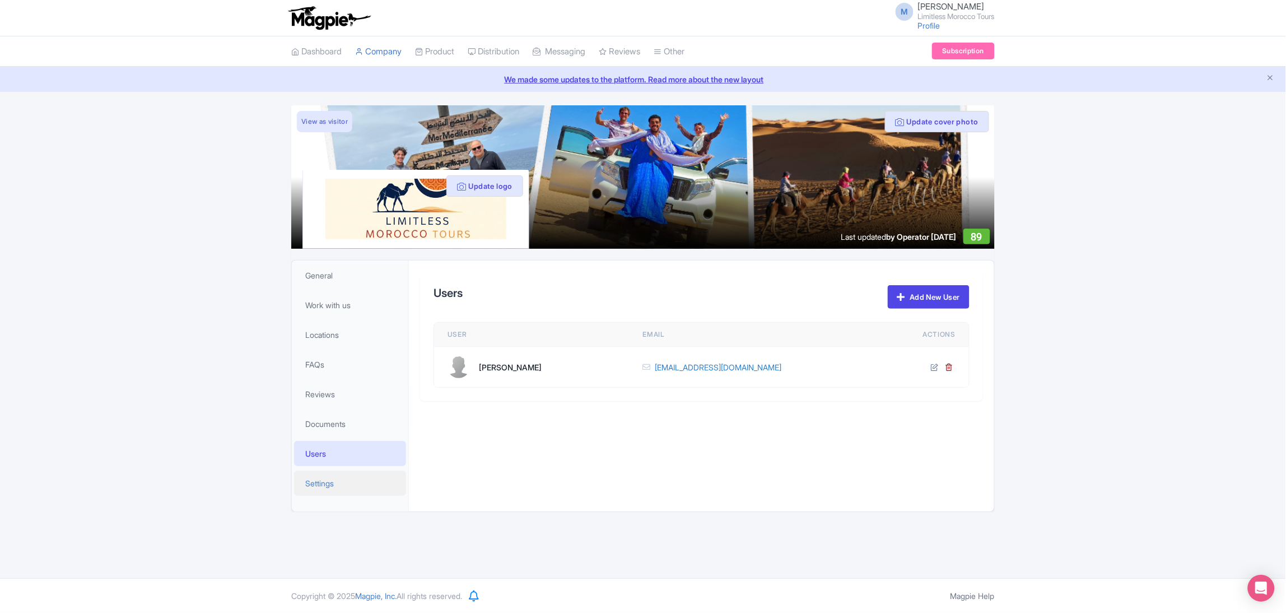
click at [338, 475] on link "Settings" at bounding box center [350, 482] width 112 height 25
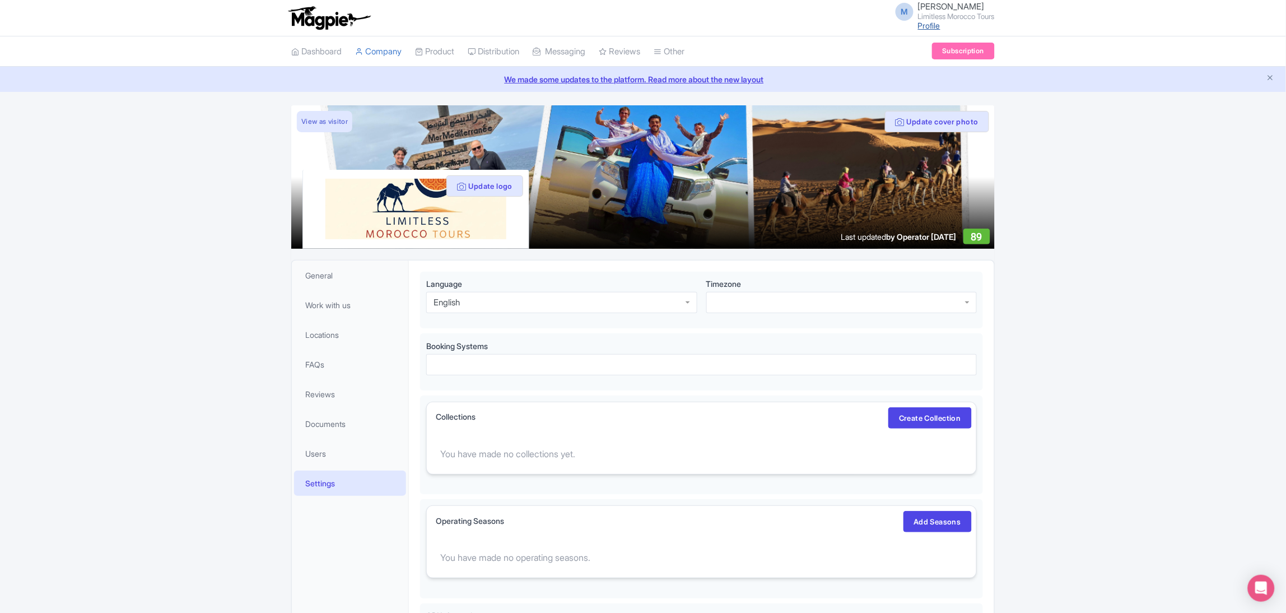
click at [922, 24] on link "Profile" at bounding box center [929, 26] width 22 height 10
